Goal: Transaction & Acquisition: Book appointment/travel/reservation

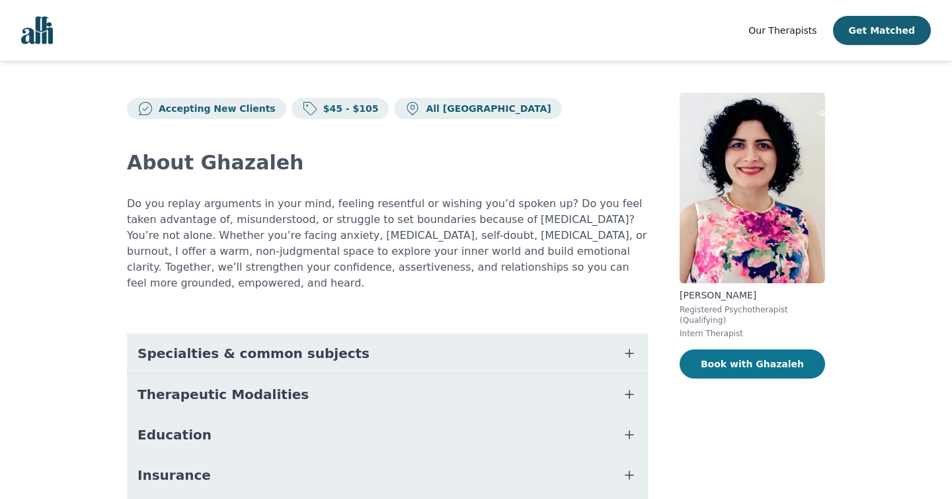
click at [735, 361] on button "Book with Ghazaleh" at bounding box center [753, 363] width 146 height 29
click at [769, 36] on link "Our Therapists" at bounding box center [783, 30] width 68 height 16
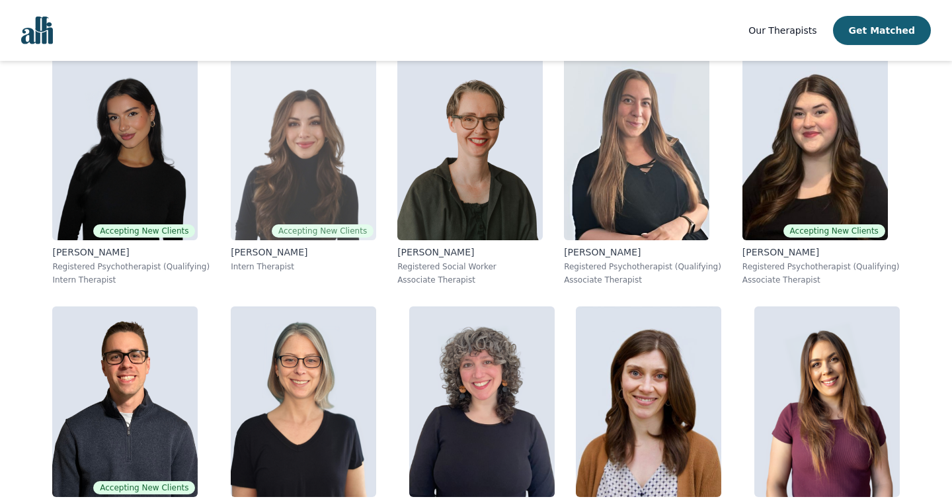
click at [231, 120] on img at bounding box center [304, 145] width 146 height 190
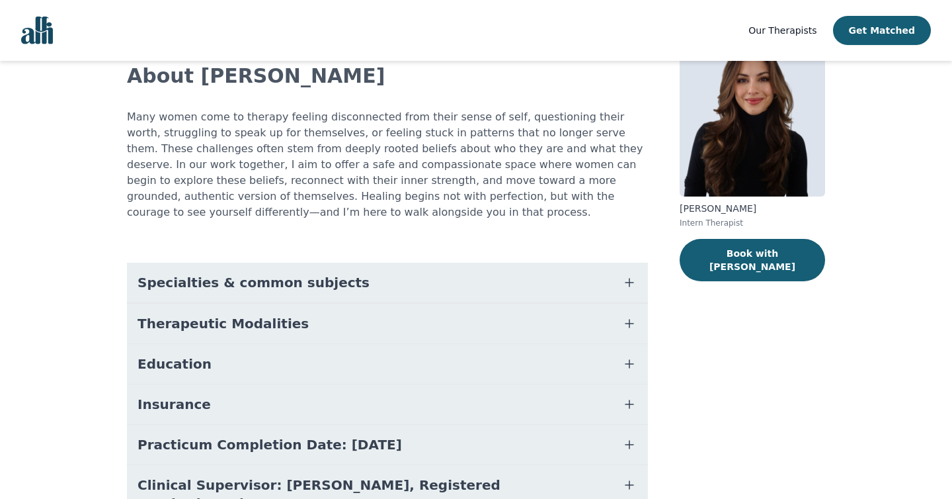
scroll to position [156, 0]
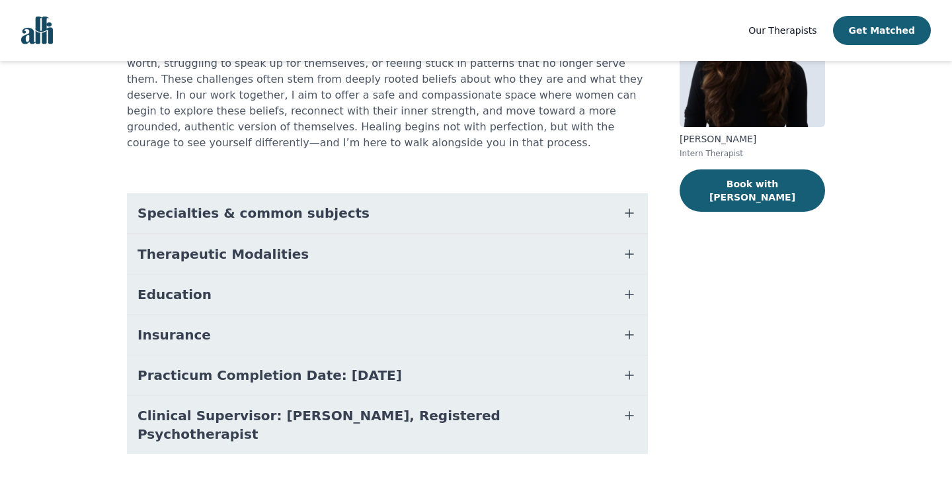
click at [305, 214] on span "Specialties & common subjects" at bounding box center [254, 213] width 232 height 19
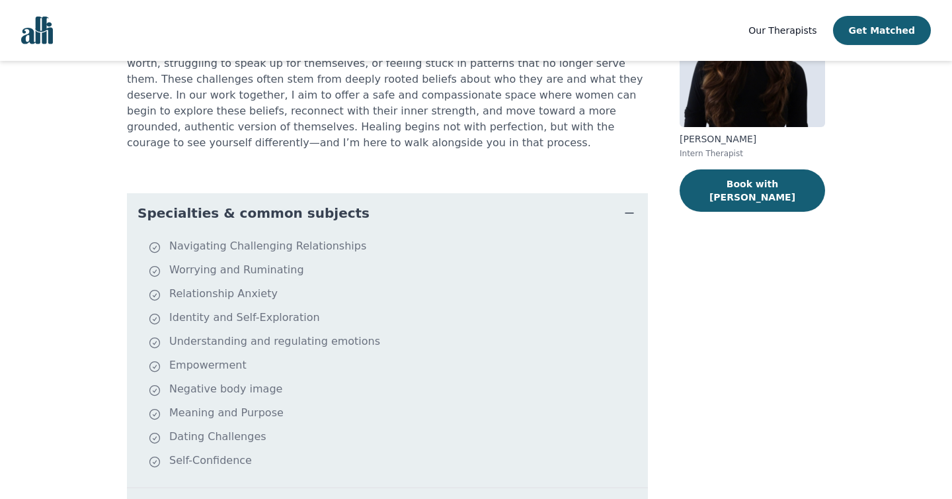
click at [305, 214] on span "Specialties & common subjects" at bounding box center [254, 213] width 232 height 19
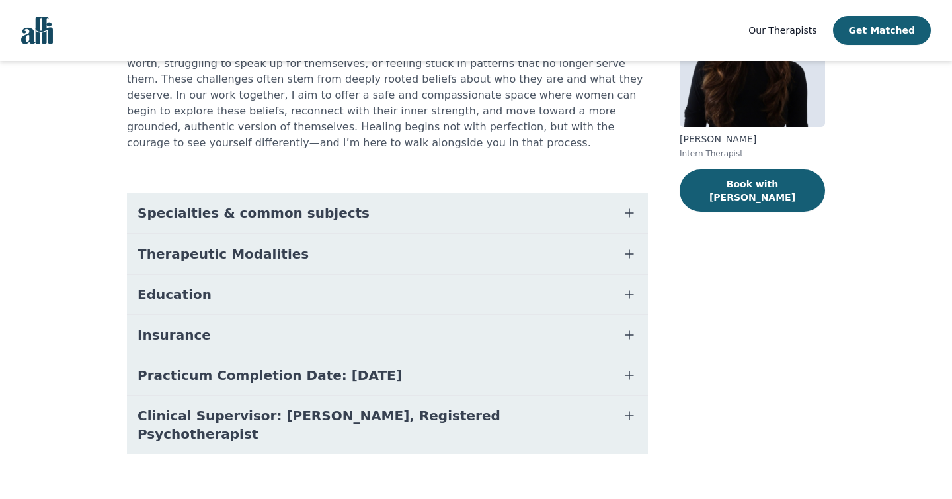
click at [317, 251] on button "Therapeutic Modalities" at bounding box center [387, 254] width 521 height 40
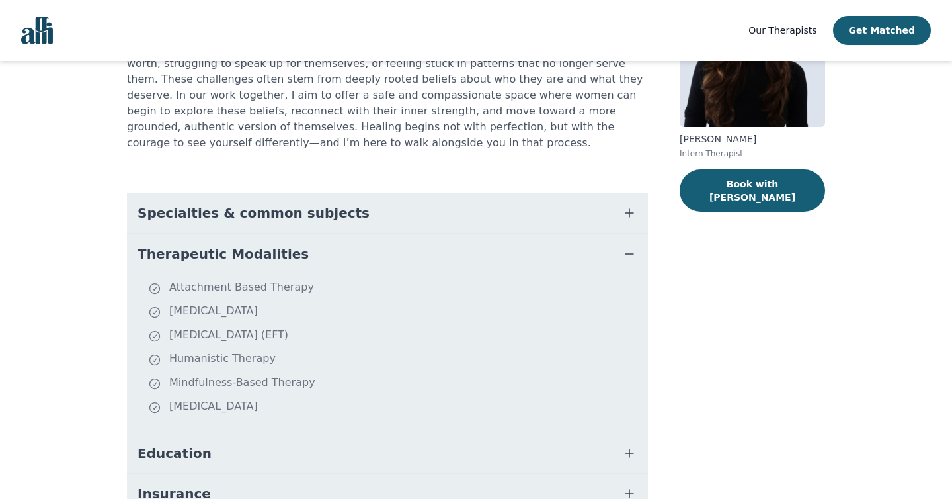
click at [317, 251] on button "Therapeutic Modalities" at bounding box center [387, 254] width 521 height 40
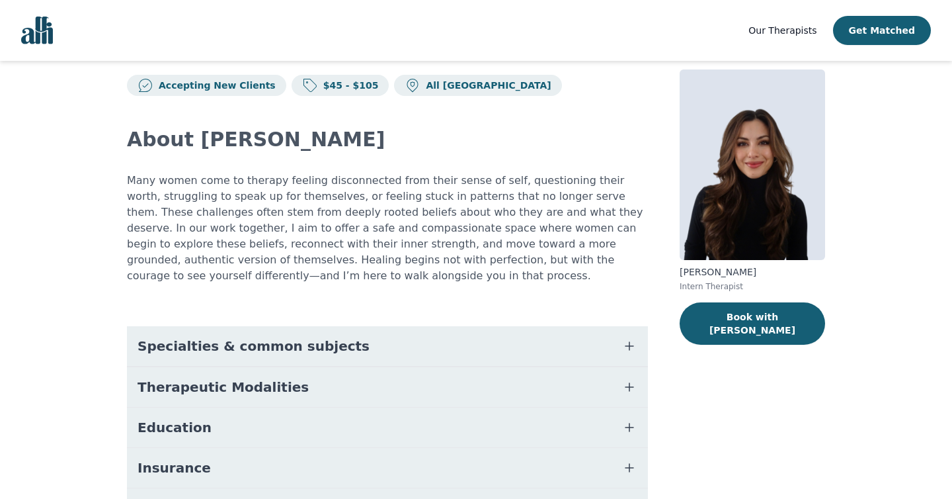
scroll to position [0, 0]
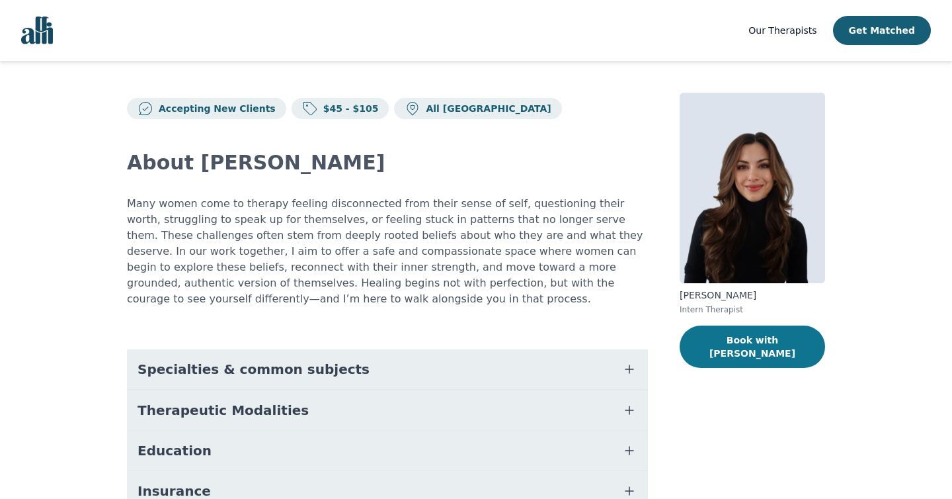
click at [756, 337] on button "Book with [PERSON_NAME]" at bounding box center [753, 346] width 146 height 42
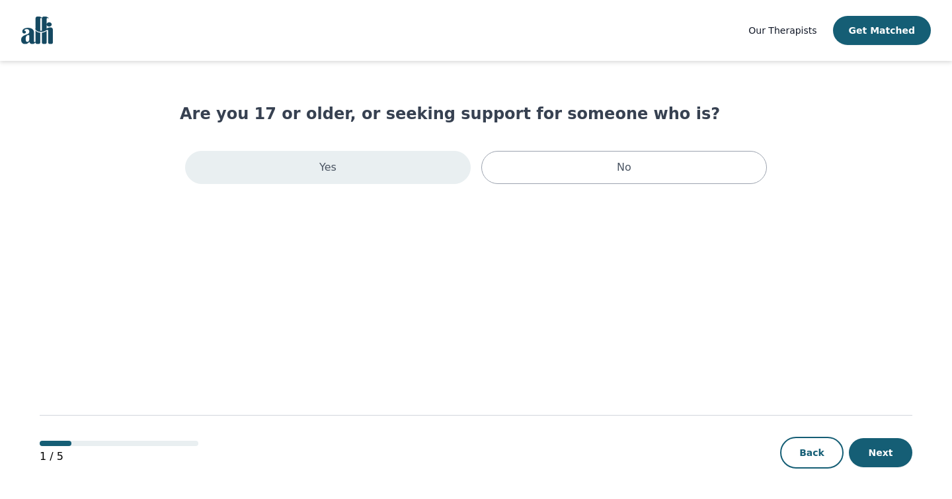
click at [410, 180] on div "Yes" at bounding box center [328, 167] width 286 height 33
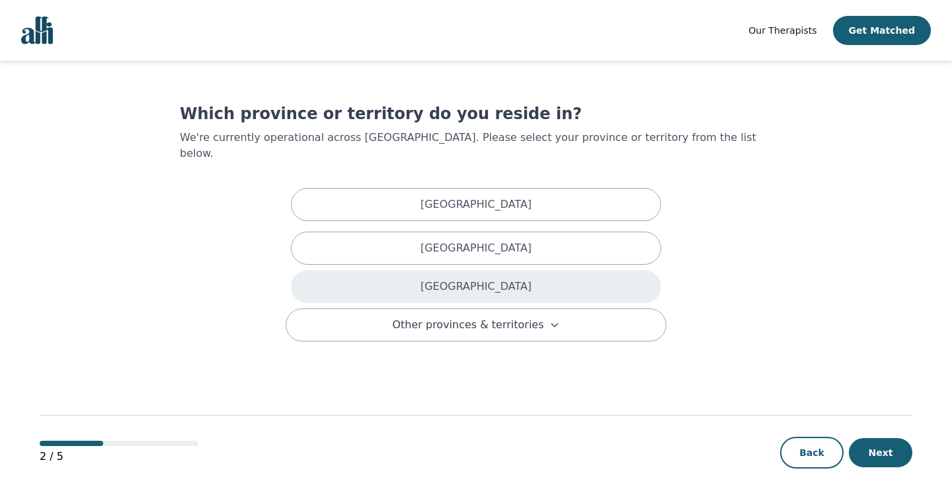
click at [533, 275] on div "[GEOGRAPHIC_DATA]" at bounding box center [476, 286] width 370 height 33
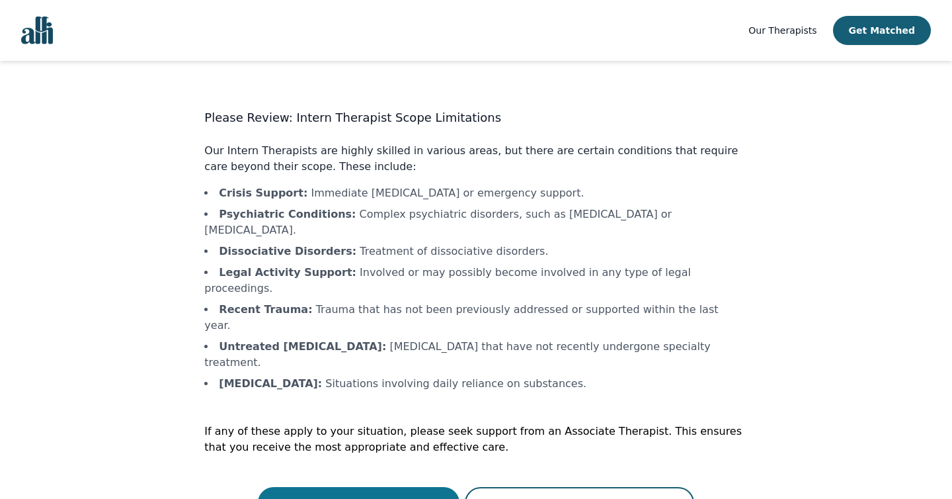
click at [425, 487] on button "Continue with a Intern Therapist" at bounding box center [359, 503] width 202 height 32
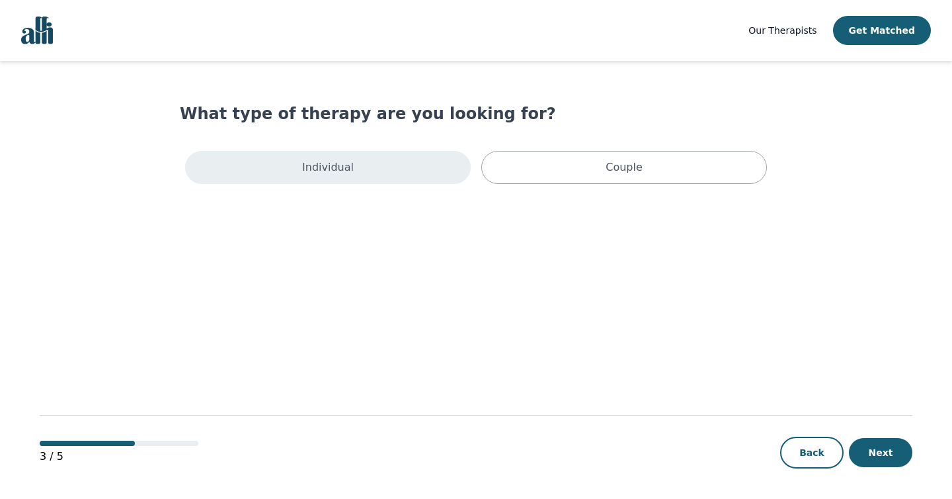
click at [411, 177] on div "Individual" at bounding box center [328, 167] width 286 height 33
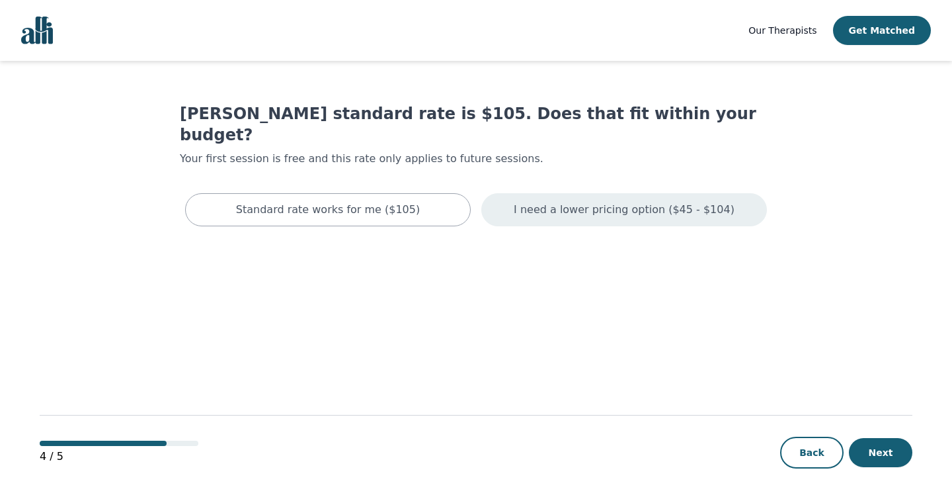
click at [540, 200] on div "I need a lower pricing option ($45 - $104)" at bounding box center [624, 209] width 286 height 33
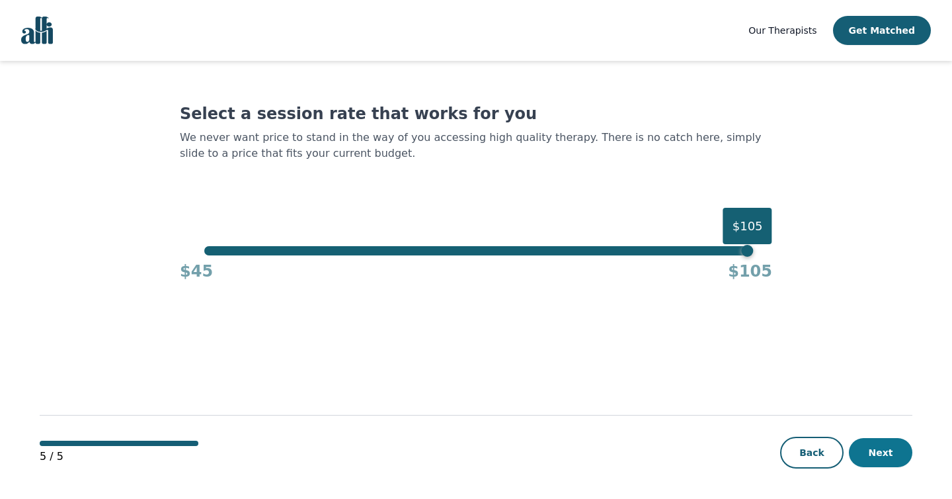
click at [884, 458] on button "Next" at bounding box center [880, 452] width 63 height 29
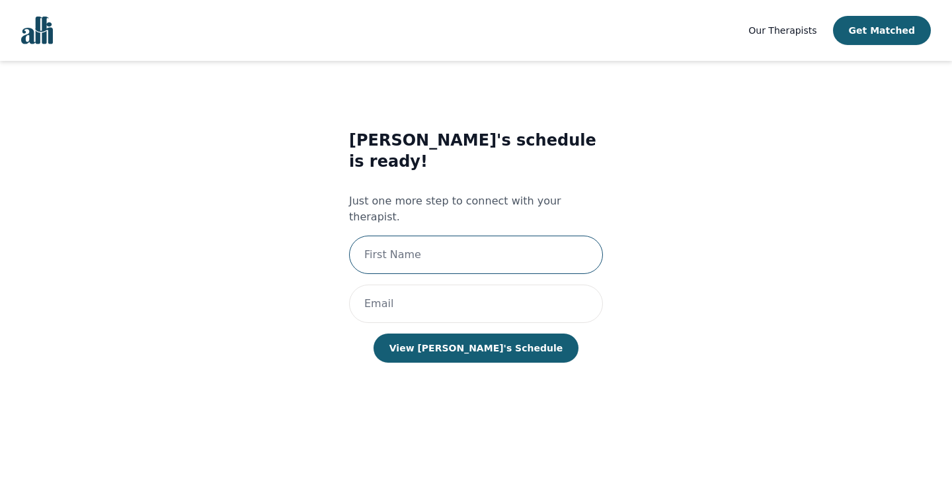
click at [507, 235] on input "text" at bounding box center [476, 254] width 254 height 38
type input "Saba"
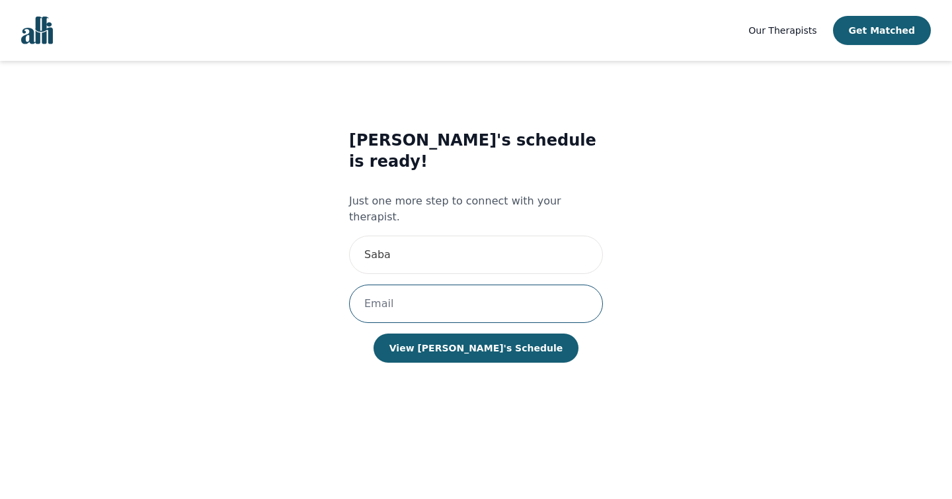
click at [481, 284] on input "email" at bounding box center [476, 303] width 254 height 38
type input "[EMAIL_ADDRESS][DOMAIN_NAME]"
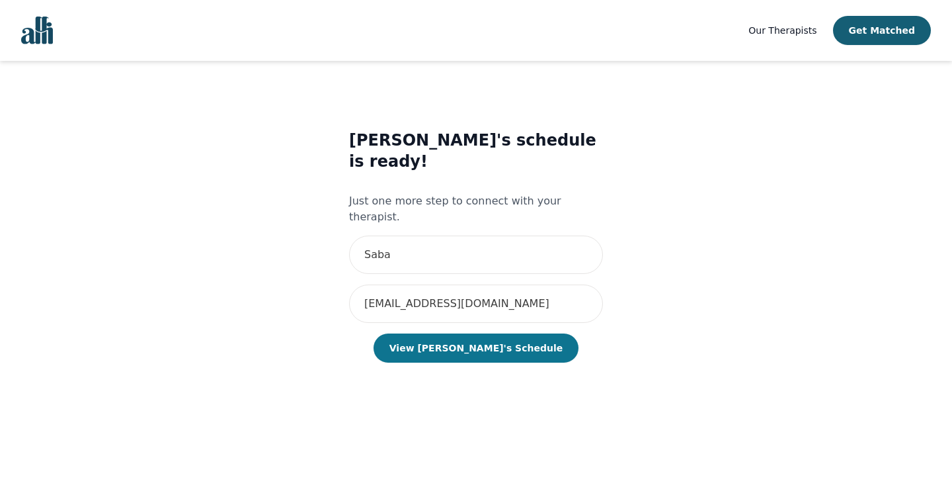
click at [472, 333] on button "View [PERSON_NAME]'s Schedule" at bounding box center [476, 347] width 205 height 29
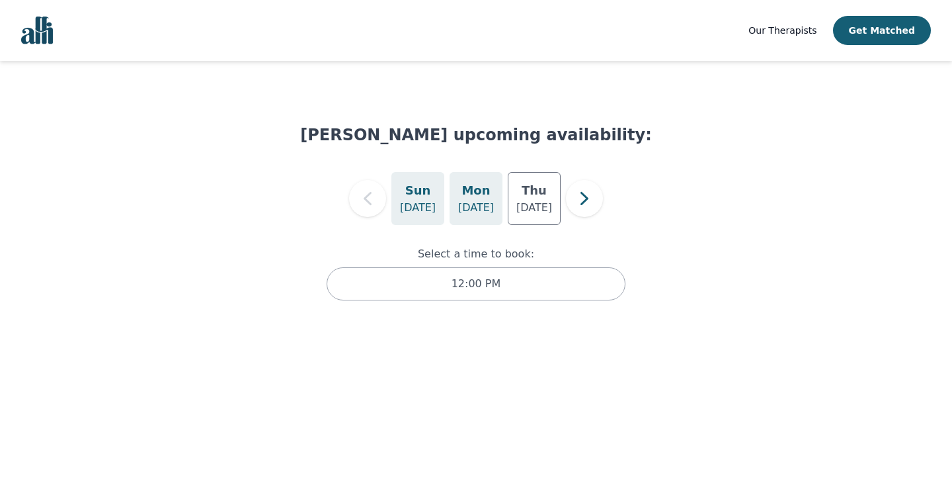
click at [470, 200] on p "[DATE]" at bounding box center [476, 208] width 36 height 16
click at [519, 200] on p "[DATE]" at bounding box center [535, 208] width 36 height 16
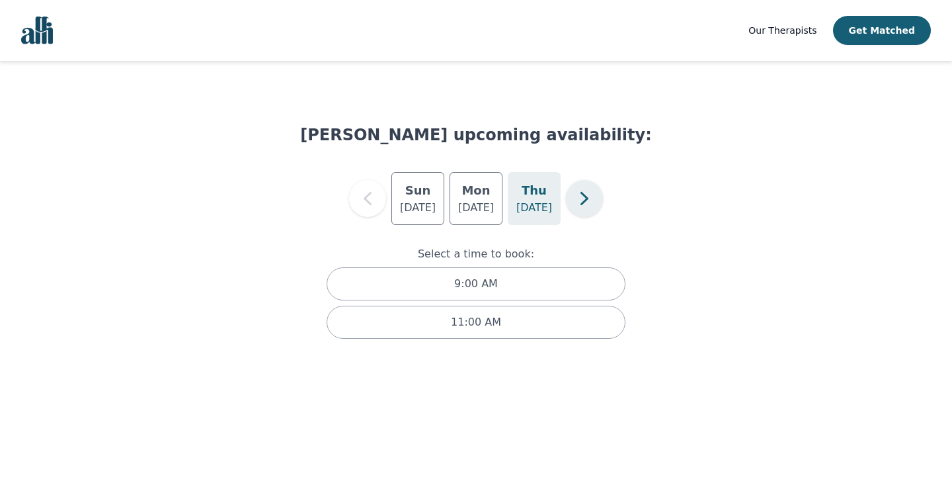
click at [581, 196] on icon "button" at bounding box center [584, 198] width 26 height 26
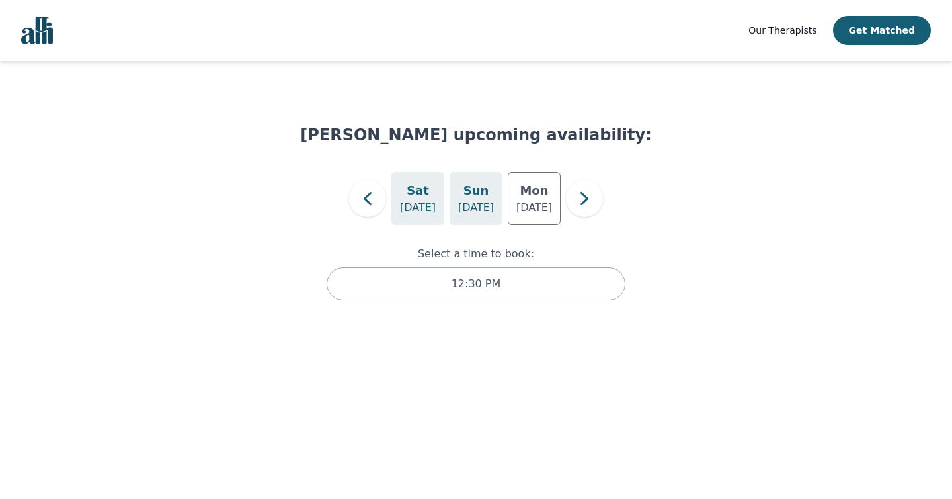
click at [476, 209] on p "[DATE]" at bounding box center [476, 208] width 36 height 16
click at [522, 209] on p "[DATE]" at bounding box center [535, 208] width 36 height 16
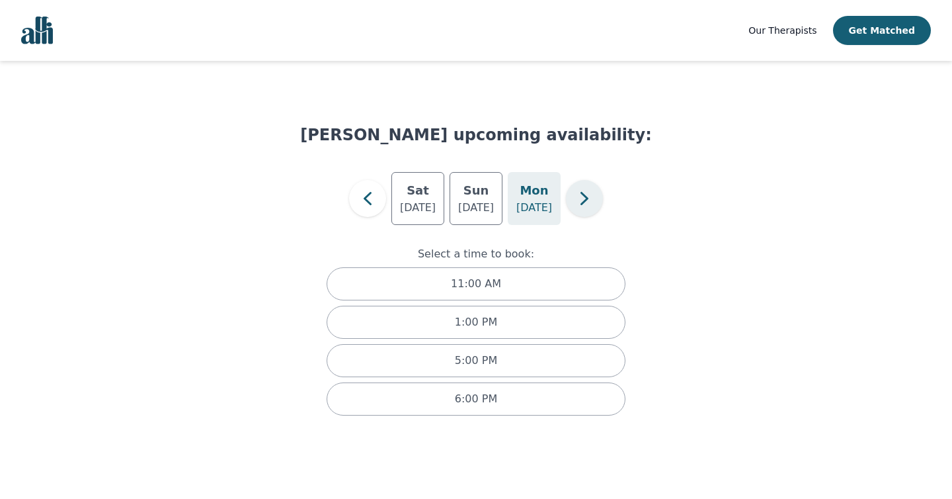
click at [574, 207] on icon "button" at bounding box center [584, 198] width 26 height 26
click at [479, 203] on p "[DATE]" at bounding box center [476, 208] width 36 height 16
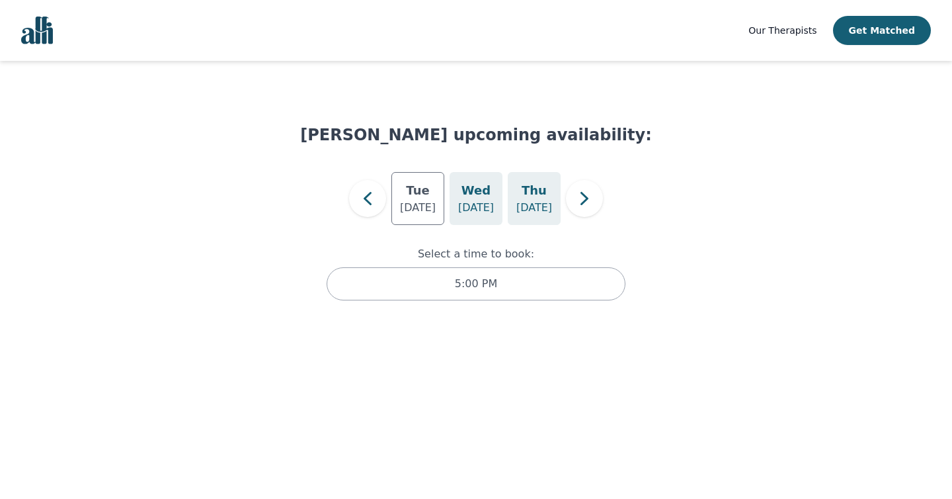
click at [534, 203] on p "[DATE]" at bounding box center [535, 208] width 36 height 16
click at [429, 198] on div "[DATE]" at bounding box center [418, 198] width 53 height 53
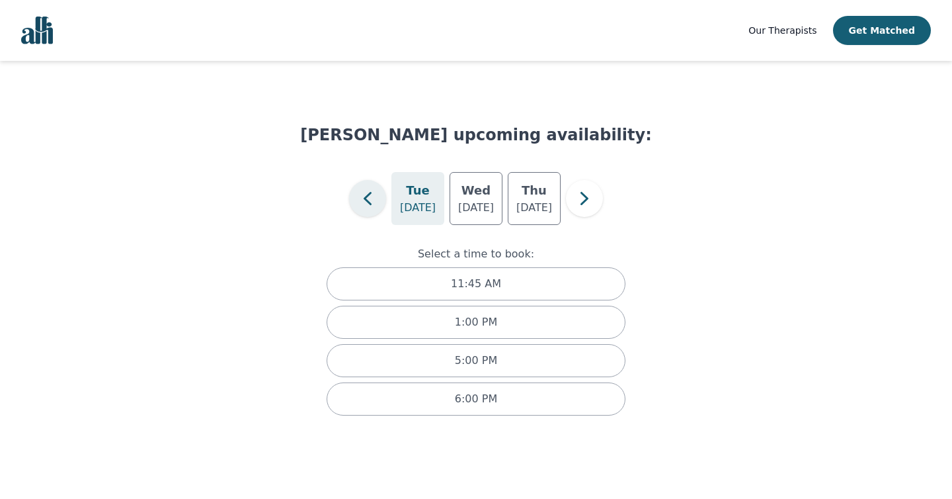
click at [368, 194] on icon "button" at bounding box center [368, 198] width 8 height 13
click at [363, 200] on icon "button" at bounding box center [367, 198] width 26 height 26
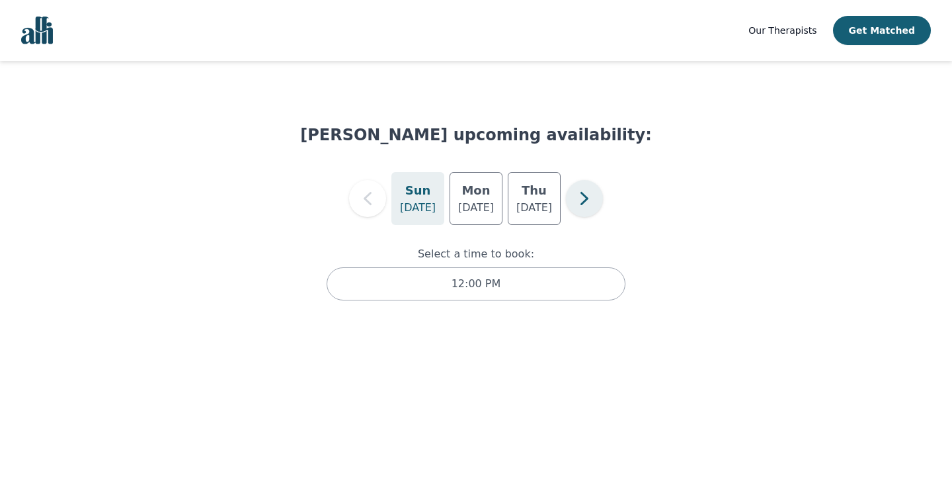
click at [577, 193] on icon "button" at bounding box center [584, 198] width 26 height 26
click at [578, 193] on icon "button" at bounding box center [584, 198] width 26 height 26
click at [538, 199] on h5 "Mon" at bounding box center [534, 190] width 28 height 19
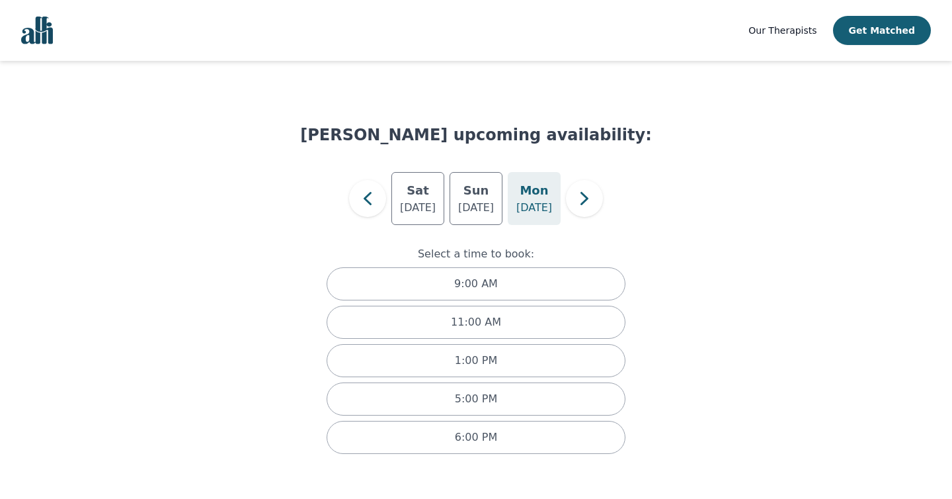
click at [605, 206] on div "[DATE] [DATE] [DATE]" at bounding box center [476, 198] width 352 height 53
click at [595, 202] on icon "button" at bounding box center [584, 198] width 26 height 26
click at [546, 194] on div "[DATE]" at bounding box center [534, 198] width 53 height 53
